Goal: Transaction & Acquisition: Book appointment/travel/reservation

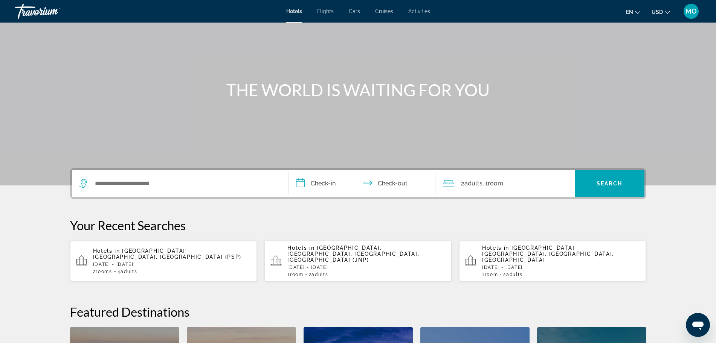
scroll to position [94, 0]
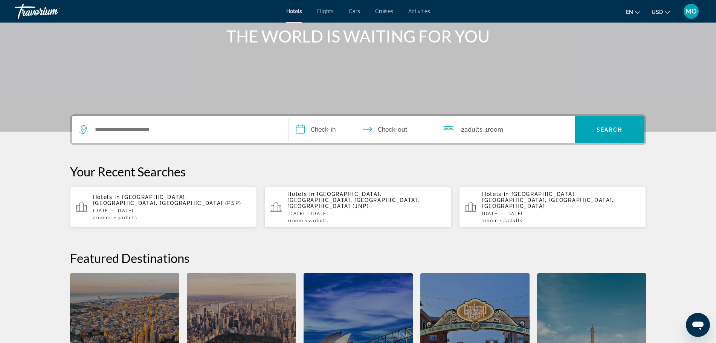
click at [166, 208] on p "[DATE] - [DATE]" at bounding box center [172, 210] width 158 height 5
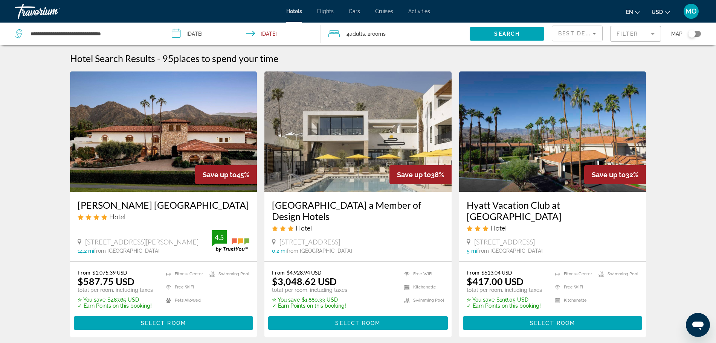
click at [630, 34] on mat-form-field "Filter" at bounding box center [635, 34] width 51 height 16
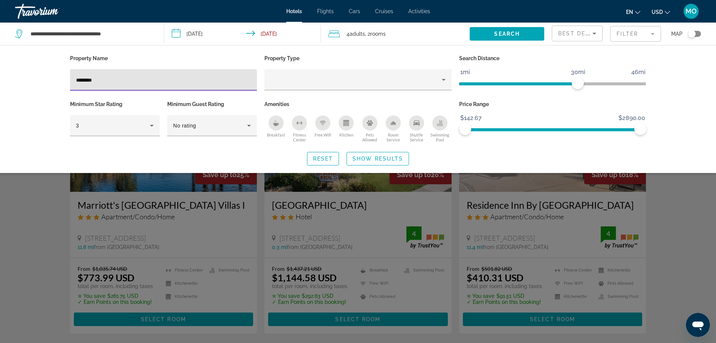
type input "********"
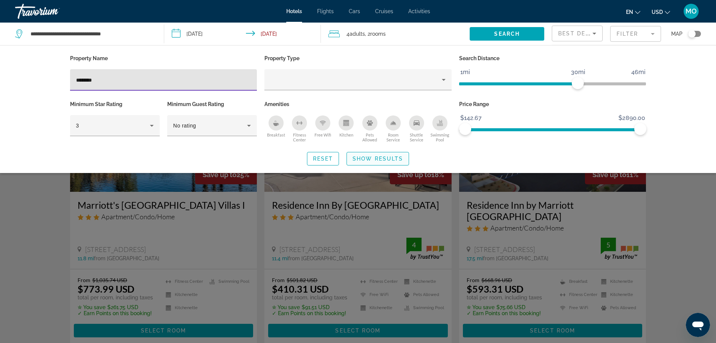
click at [380, 160] on span "Show Results" at bounding box center [377, 159] width 50 height 6
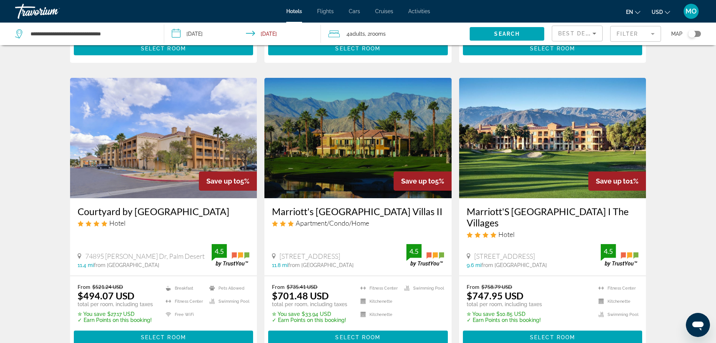
scroll to position [518, 0]
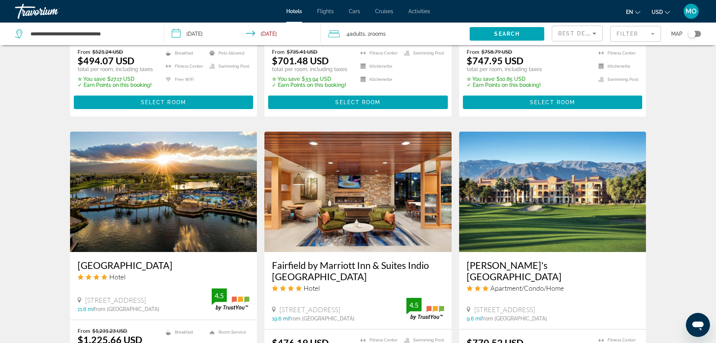
click at [167, 195] on img "Main content" at bounding box center [163, 192] width 187 height 120
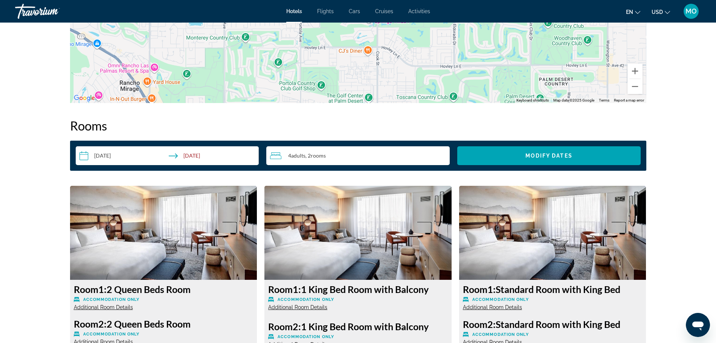
scroll to position [988, 0]
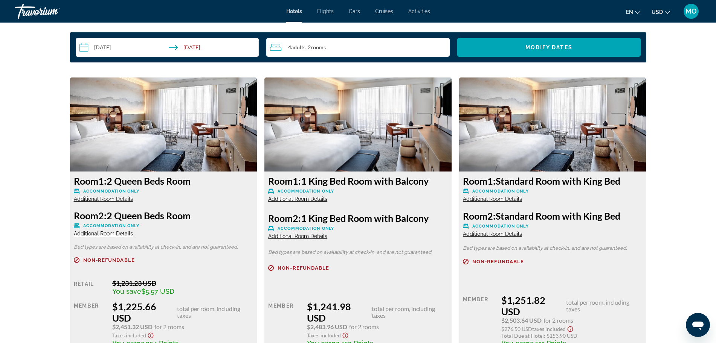
click at [310, 198] on span "Additional Room Details" at bounding box center [297, 199] width 59 height 6
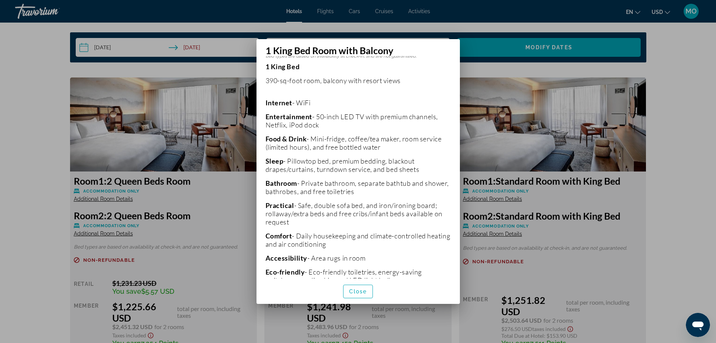
scroll to position [227, 0]
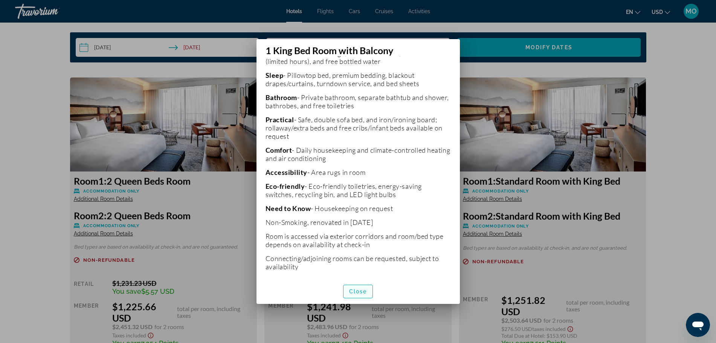
click at [363, 290] on span "Close" at bounding box center [358, 292] width 18 height 6
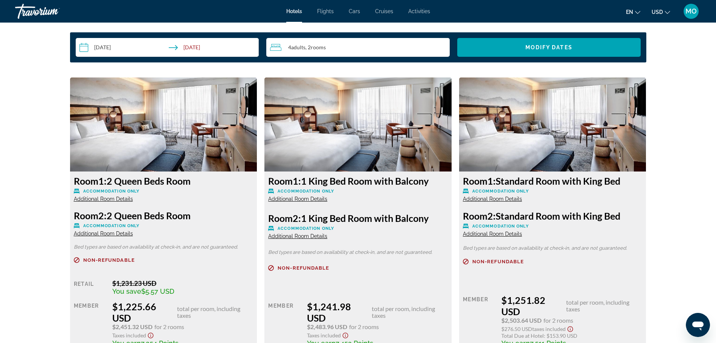
scroll to position [988, 0]
click at [479, 198] on span "Additional Room Details" at bounding box center [492, 199] width 59 height 6
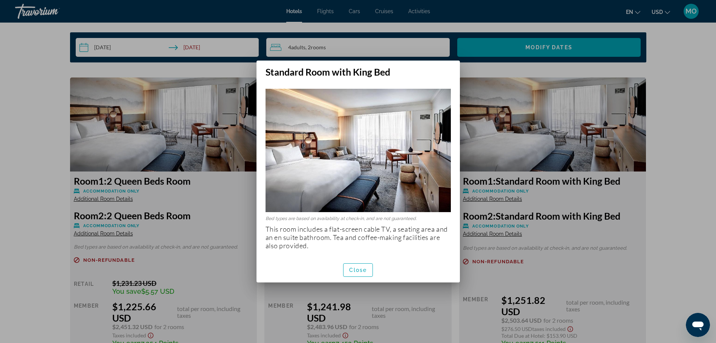
scroll to position [0, 0]
click at [365, 269] on span "Close" at bounding box center [358, 270] width 18 height 6
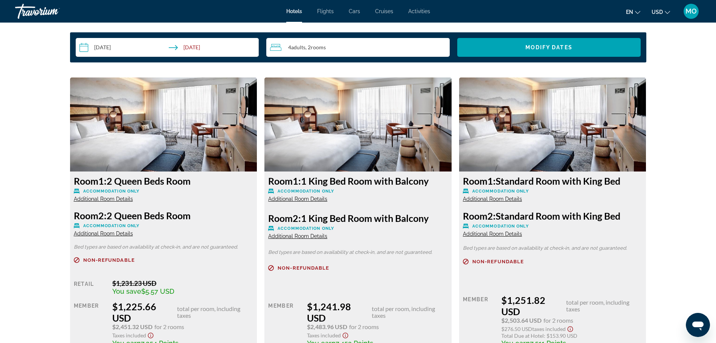
click at [315, 198] on span "Additional Room Details" at bounding box center [297, 199] width 59 height 6
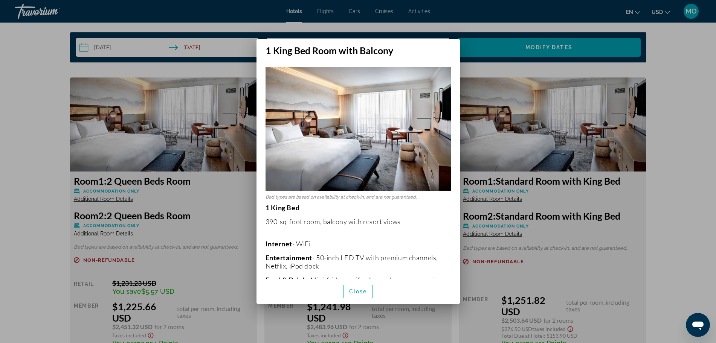
scroll to position [47, 0]
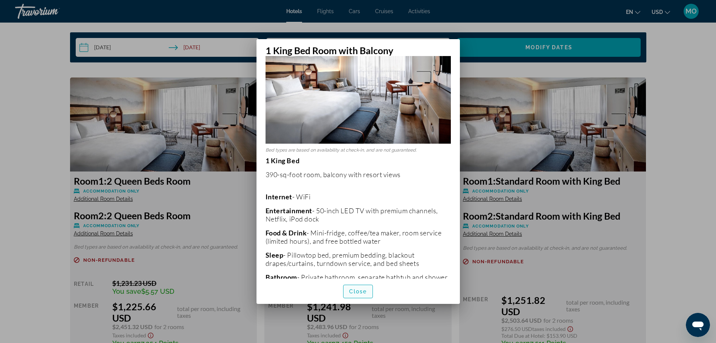
click at [363, 290] on span "Close" at bounding box center [358, 292] width 18 height 6
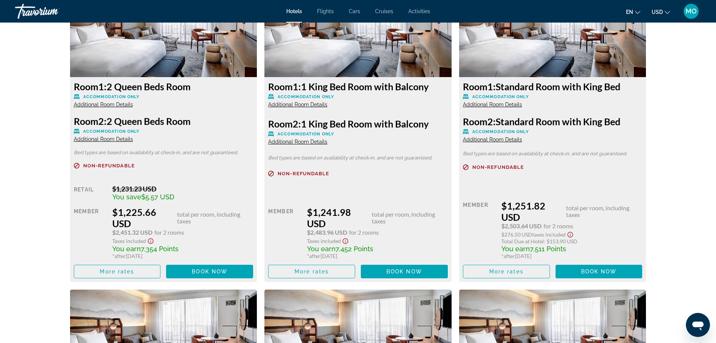
scroll to position [1083, 0]
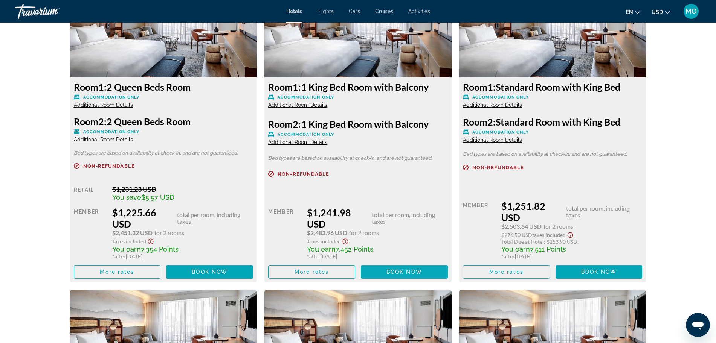
click at [404, 270] on span "Book now" at bounding box center [404, 272] width 36 height 6
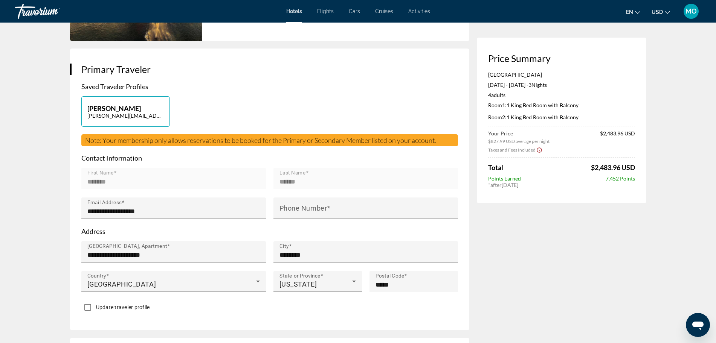
scroll to position [141, 0]
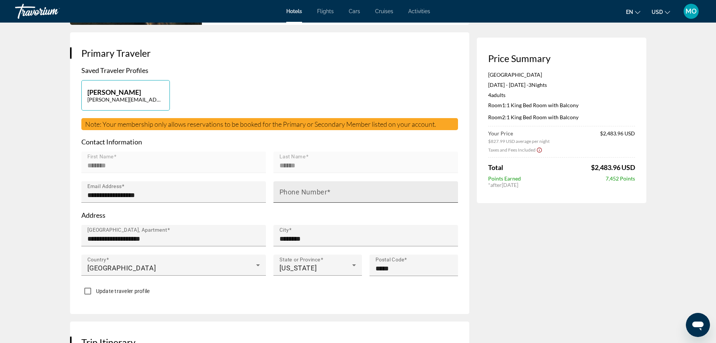
click at [295, 194] on mat-label "Phone Number" at bounding box center [303, 192] width 48 height 8
click at [295, 194] on input "Phone Number" at bounding box center [367, 195] width 177 height 9
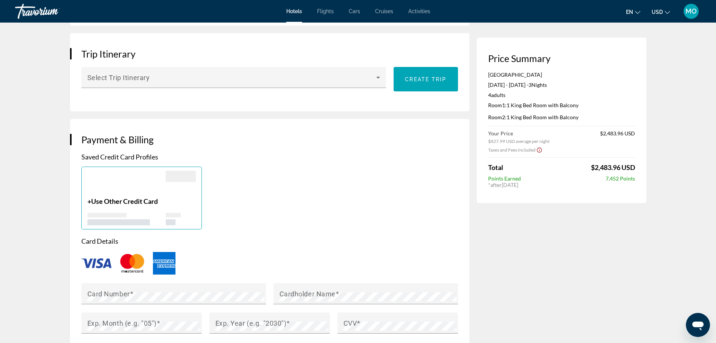
scroll to position [471, 0]
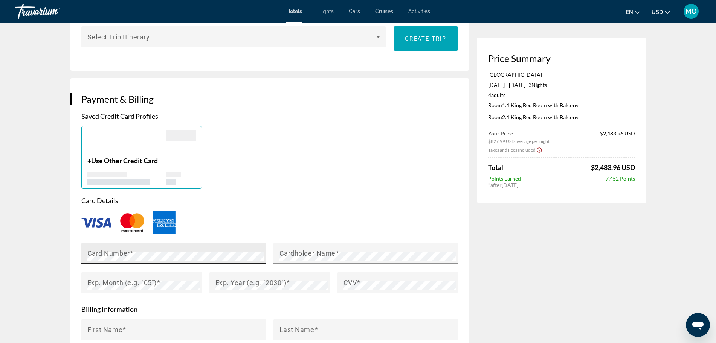
type input "**********"
click at [117, 247] on div "Card Number" at bounding box center [175, 253] width 177 height 21
click at [301, 249] on mat-label "Cardholder Name" at bounding box center [307, 253] width 56 height 8
click at [111, 283] on mat-label "Exp. Month (e.g. "05")" at bounding box center [121, 283] width 69 height 8
click at [241, 281] on mat-label "Exp. Year (e.g. "2030")" at bounding box center [250, 283] width 71 height 8
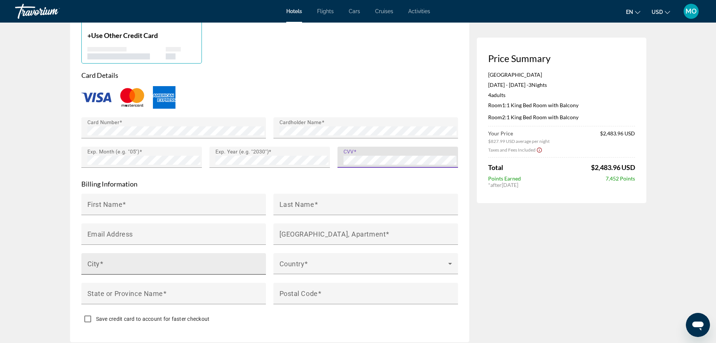
scroll to position [612, 0]
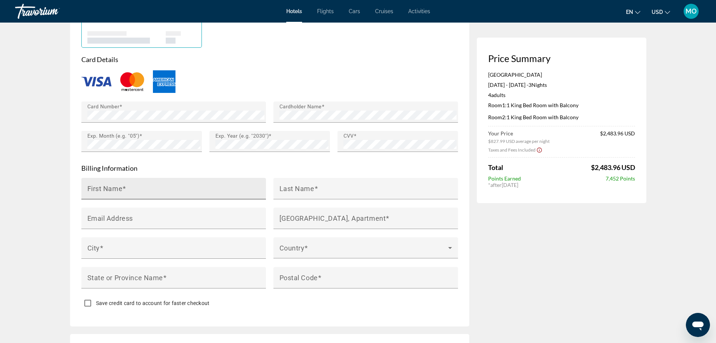
click at [139, 183] on div "First Name" at bounding box center [175, 188] width 177 height 21
type input "*******"
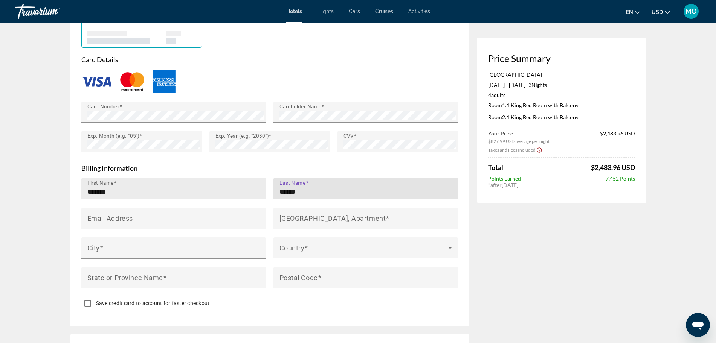
type input "******"
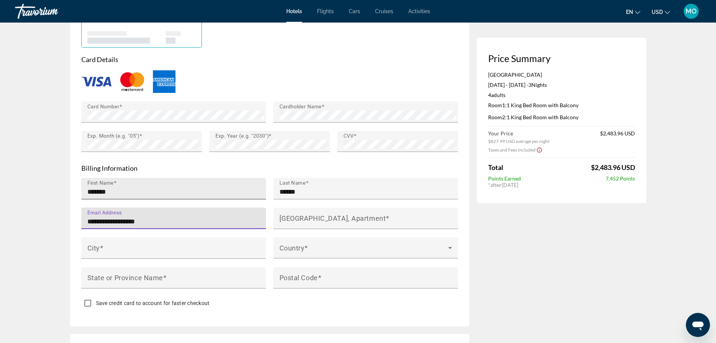
type input "**********"
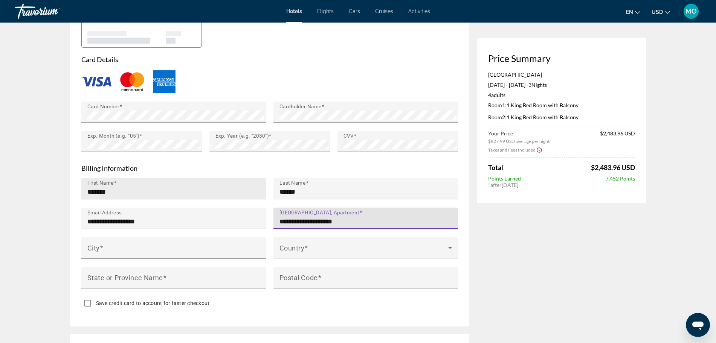
type input "**********"
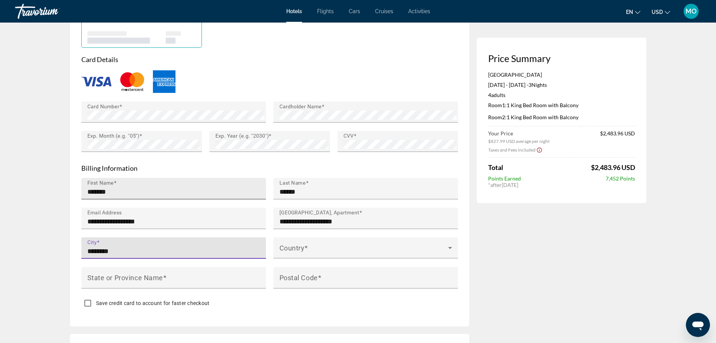
type input "********"
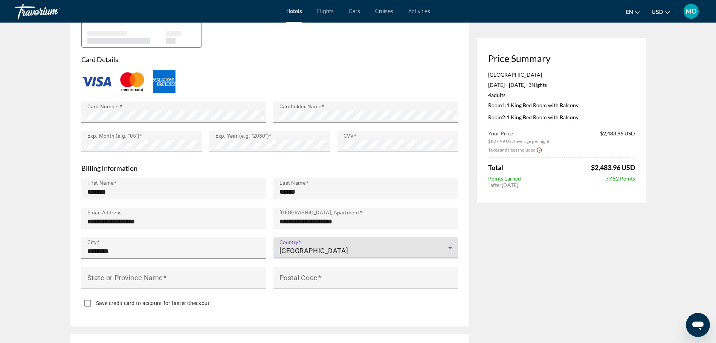
click at [454, 244] on icon "Main content" at bounding box center [449, 248] width 9 height 9
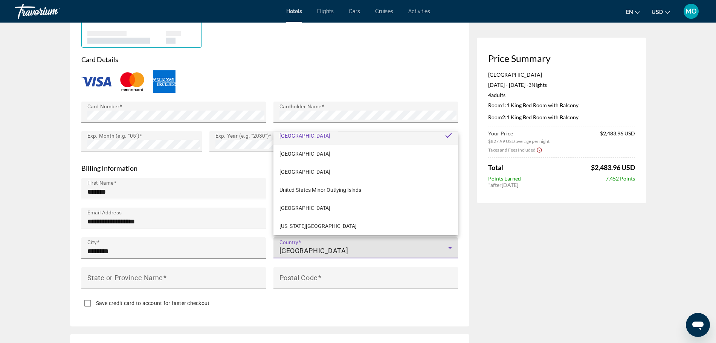
scroll to position [4349, 0]
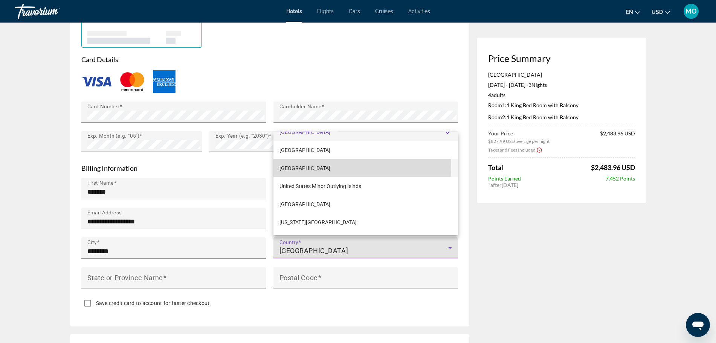
click at [361, 168] on mat-option "[GEOGRAPHIC_DATA]" at bounding box center [365, 168] width 185 height 18
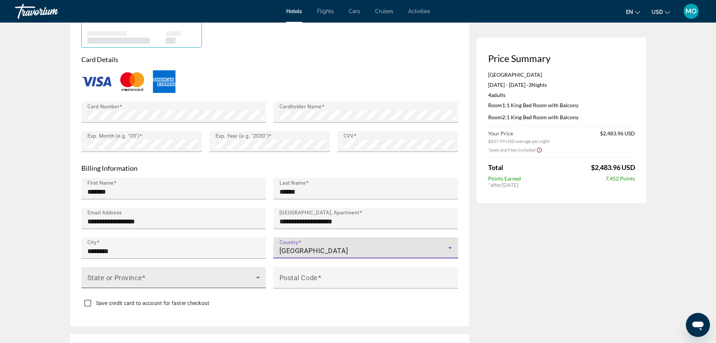
click at [174, 276] on span "Main content" at bounding box center [171, 280] width 169 height 9
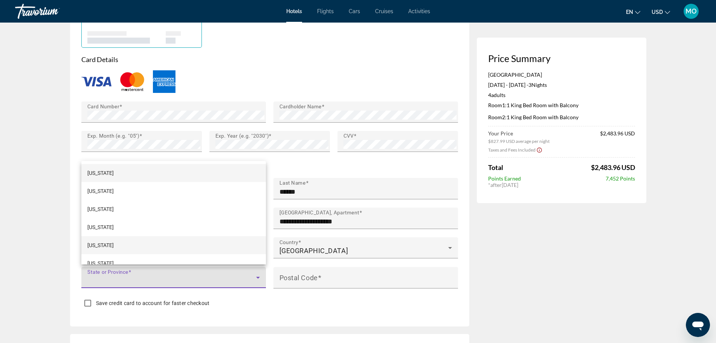
click at [114, 246] on mat-option "[US_STATE]" at bounding box center [173, 245] width 185 height 18
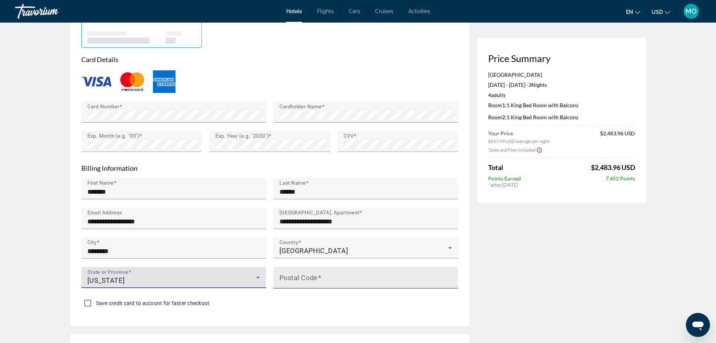
click at [296, 279] on input "Postal Code" at bounding box center [367, 281] width 177 height 9
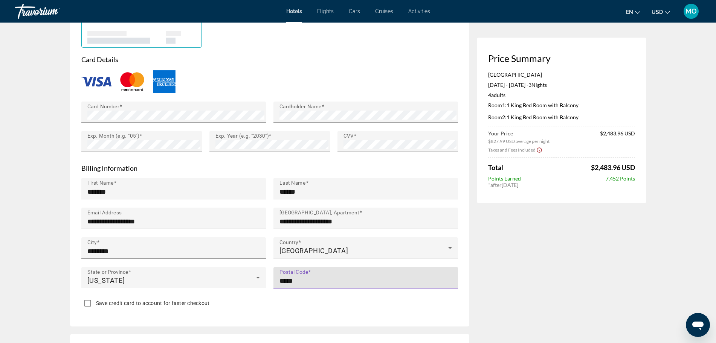
scroll to position [659, 0]
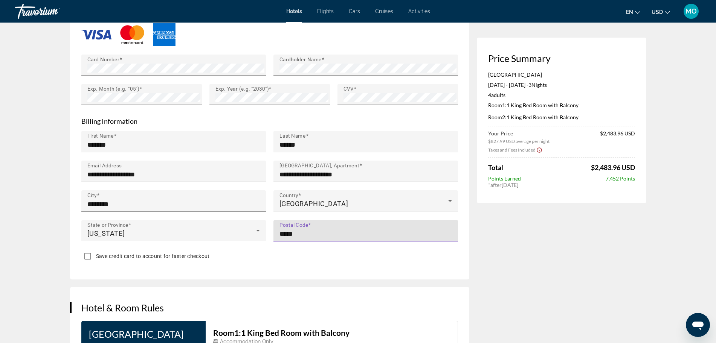
type input "*****"
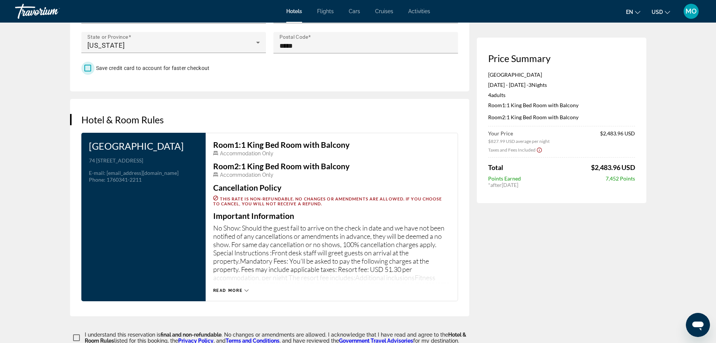
scroll to position [894, 0]
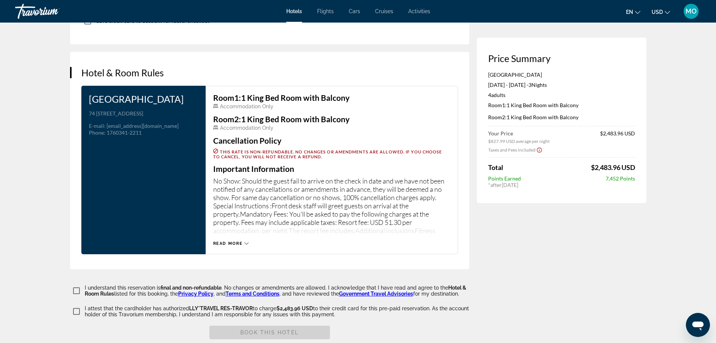
click at [235, 241] on span "Read more" at bounding box center [228, 243] width 30 height 5
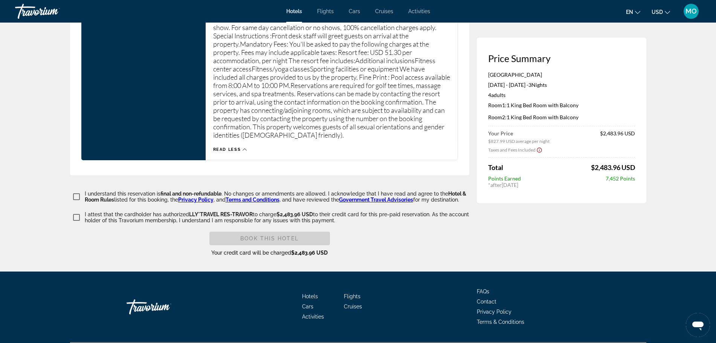
scroll to position [1215, 0]
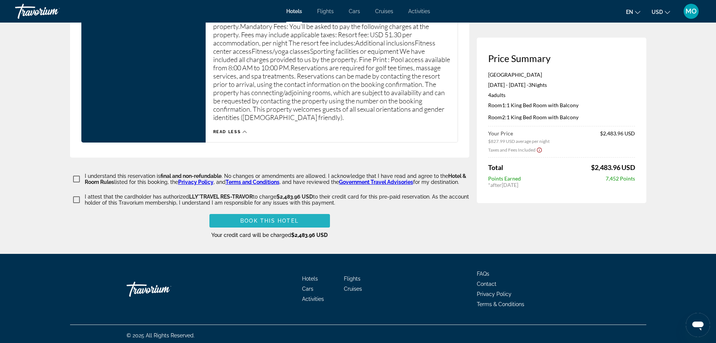
click at [289, 218] on span "Book this hotel" at bounding box center [269, 221] width 58 height 6
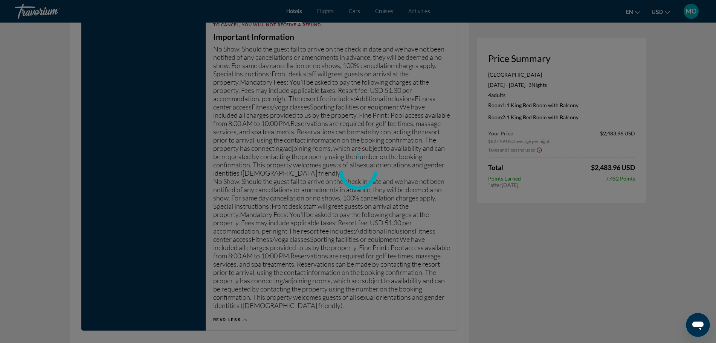
scroll to position [885, 0]
